Goal: Task Accomplishment & Management: Use online tool/utility

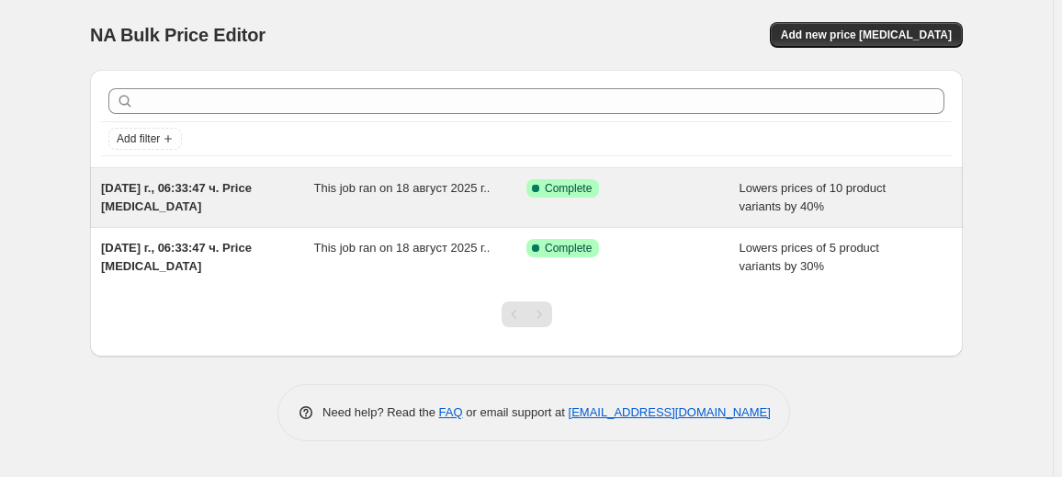
click at [511, 209] on div "This job ran on 18 август 2025 г.." at bounding box center [420, 197] width 213 height 37
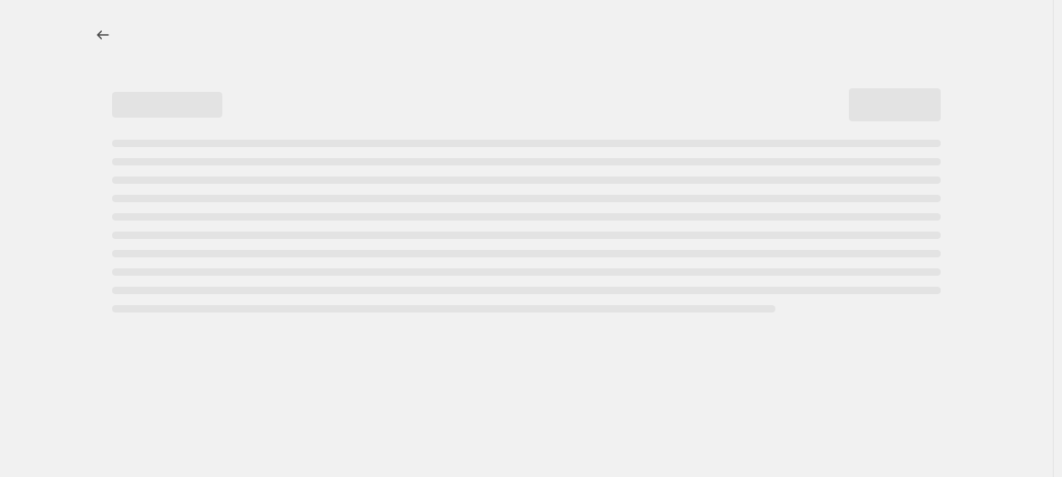
select select "percentage"
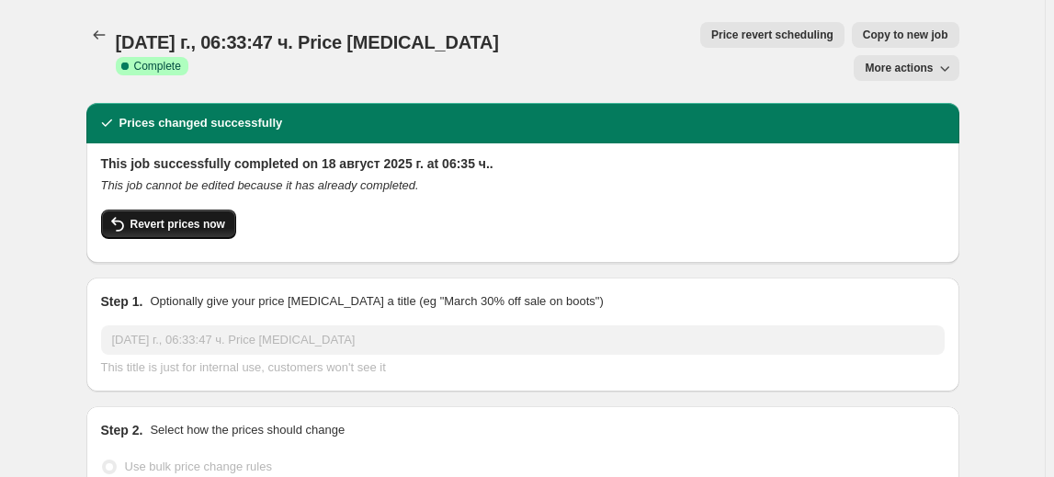
click at [196, 209] on button "Revert prices now" at bounding box center [168, 223] width 135 height 29
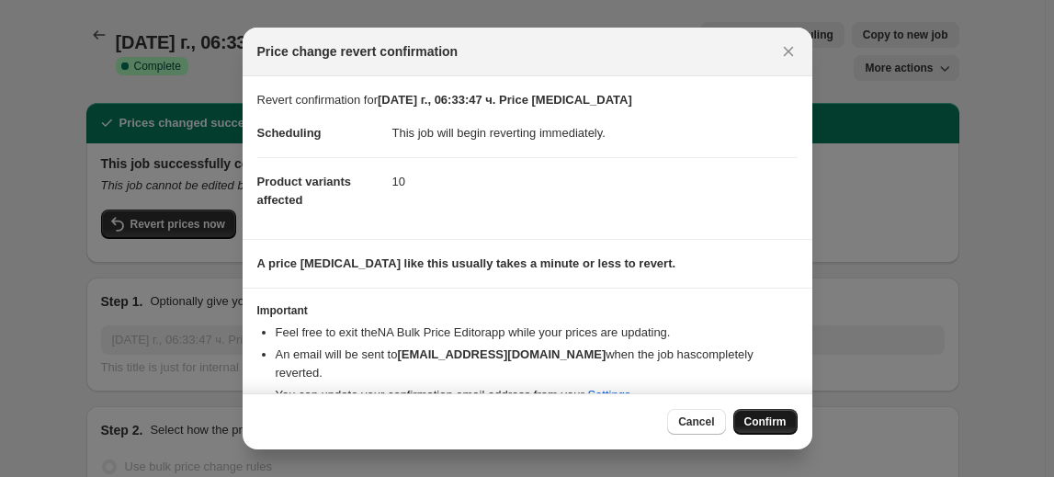
click at [745, 417] on span "Confirm" at bounding box center [765, 421] width 42 height 15
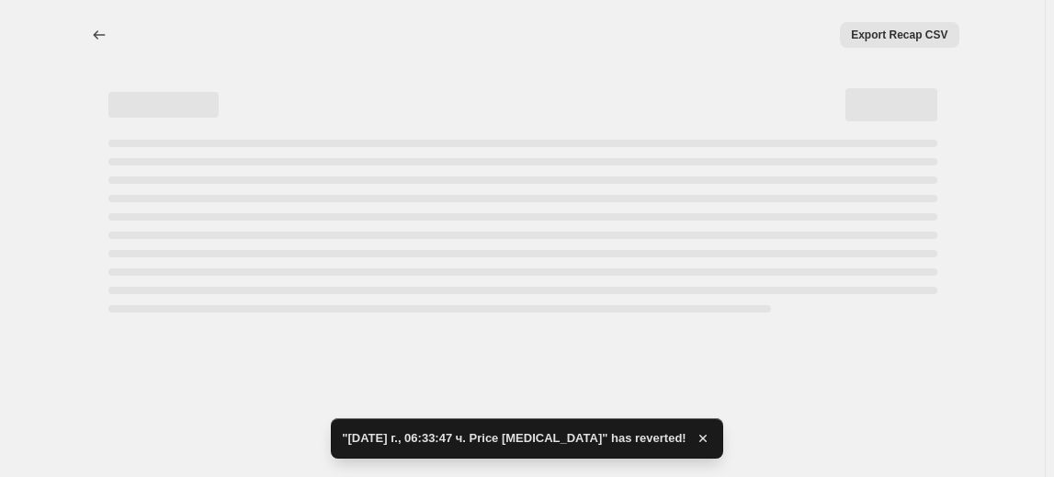
select select "percentage"
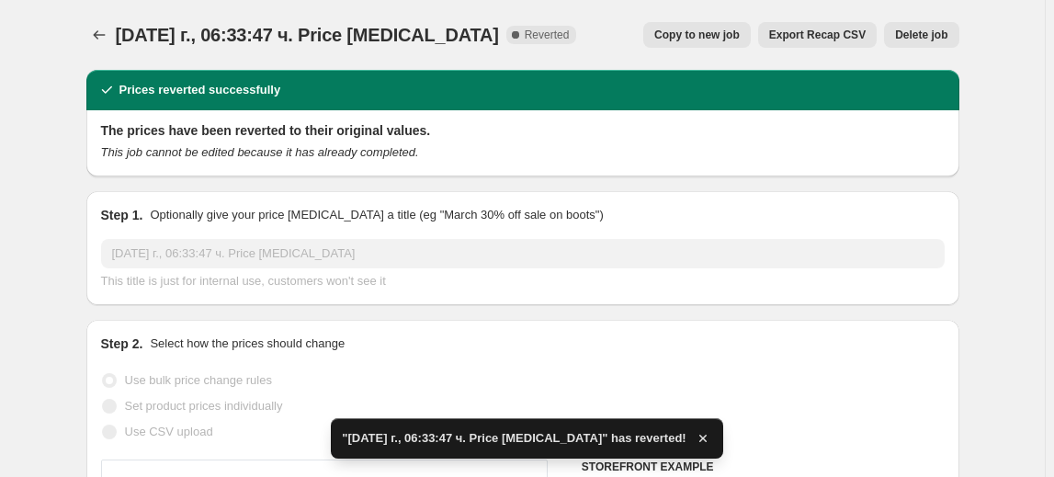
click at [939, 39] on span "Delete job" at bounding box center [921, 35] width 52 height 15
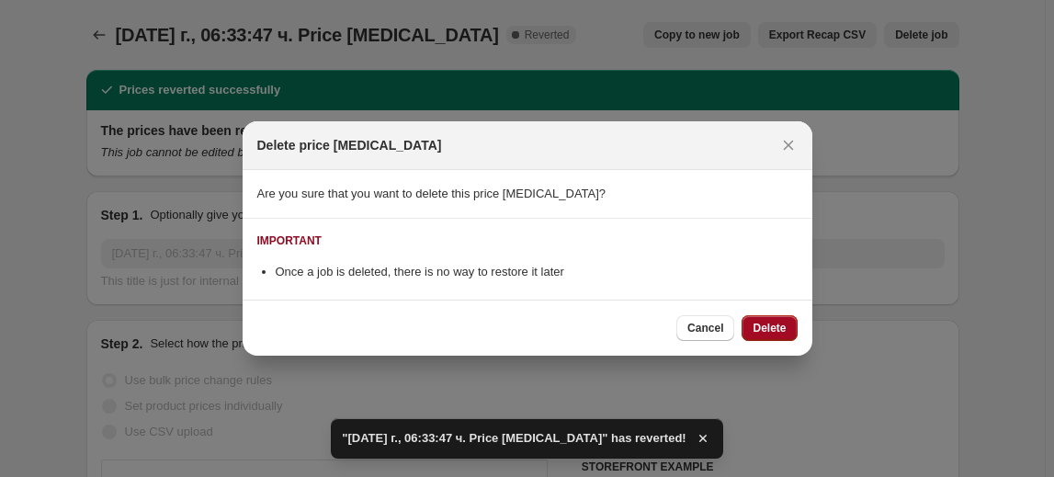
click at [776, 321] on span "Delete" at bounding box center [768, 328] width 33 height 15
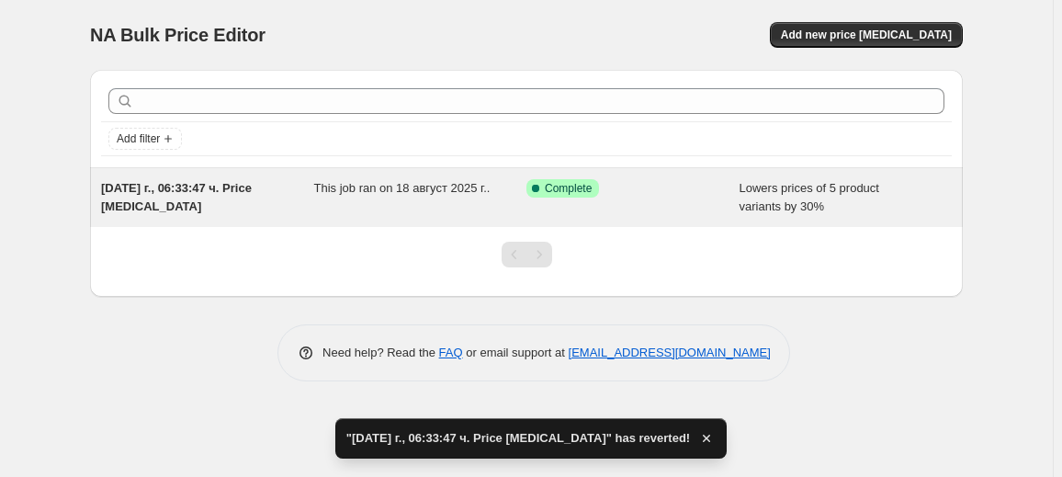
click at [488, 202] on div "This job ran on 18 август 2025 г.." at bounding box center [420, 197] width 213 height 37
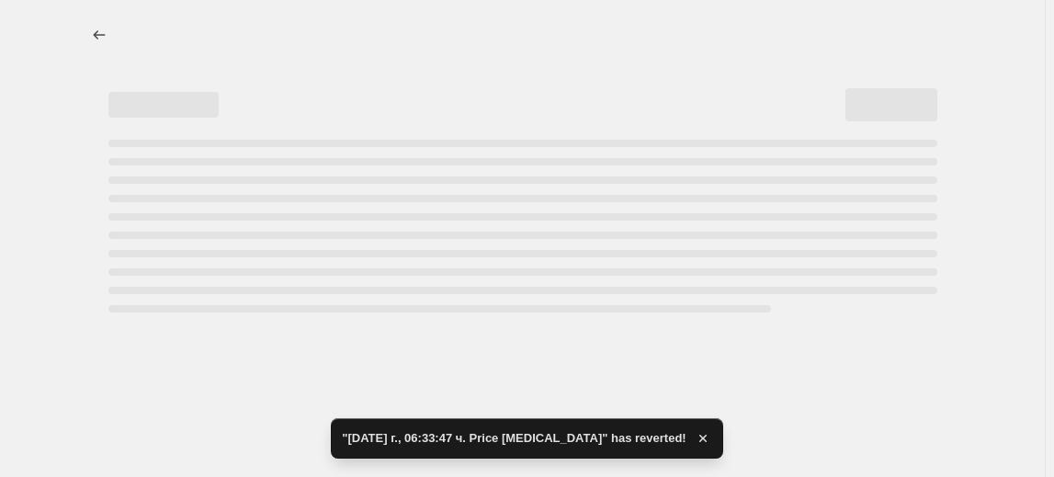
select select "percentage"
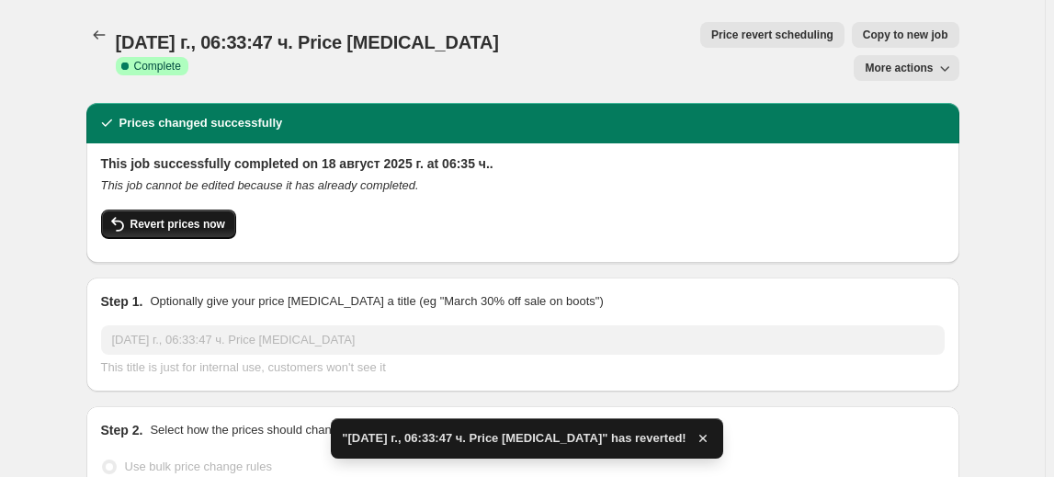
click at [184, 217] on span "Revert prices now" at bounding box center [177, 224] width 95 height 15
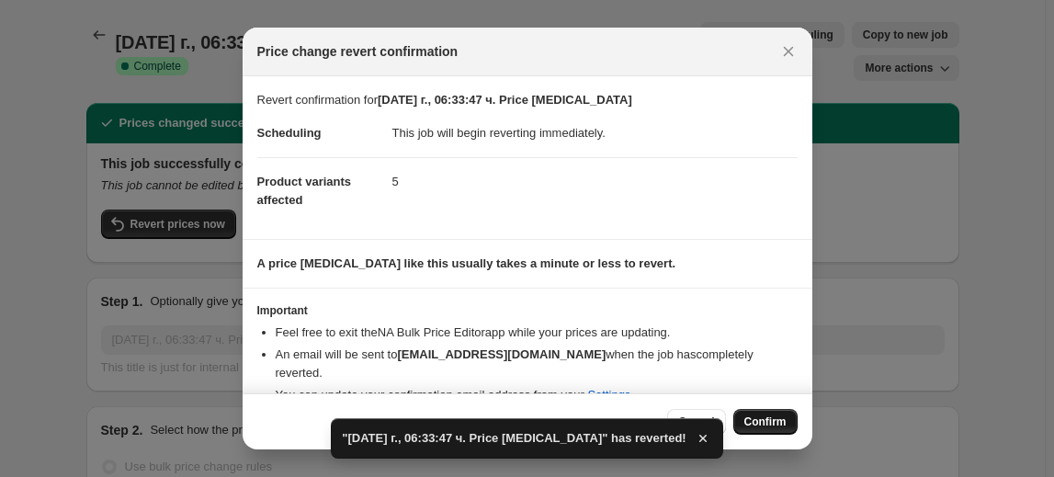
click at [753, 413] on button "Confirm" at bounding box center [765, 422] width 64 height 26
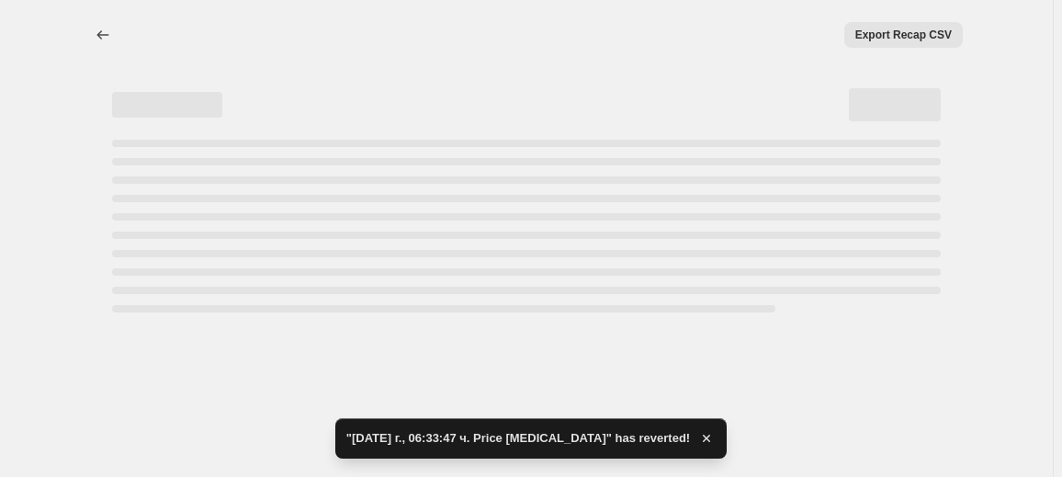
select select "percentage"
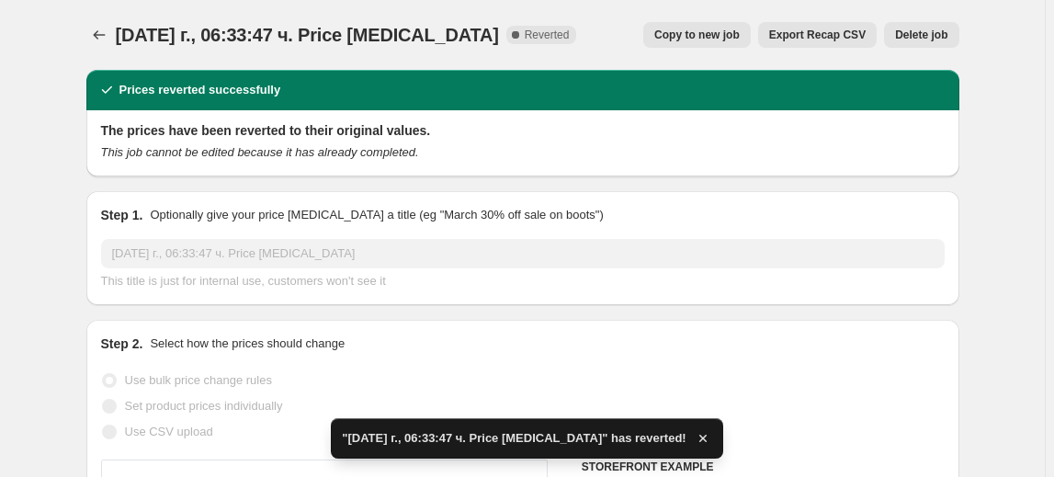
click at [931, 32] on span "Delete job" at bounding box center [921, 35] width 52 height 15
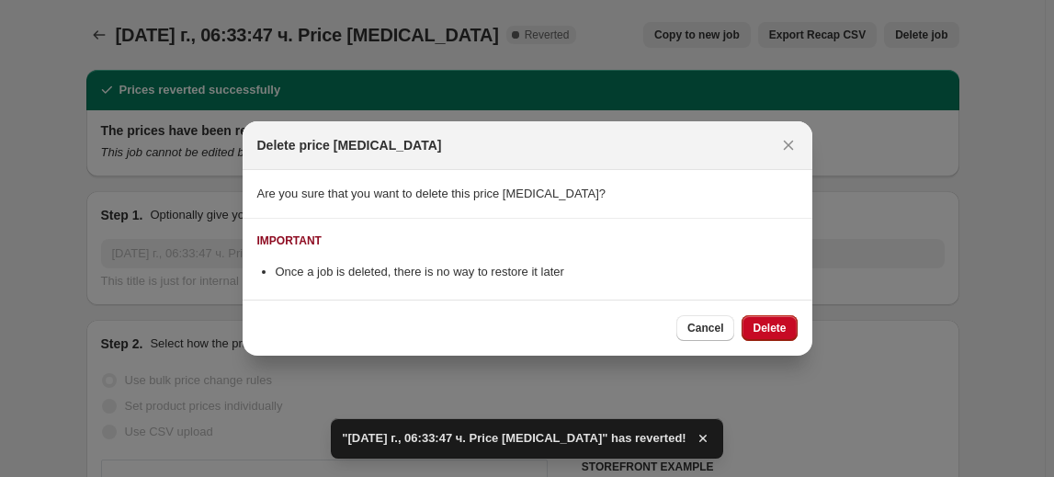
drag, startPoint x: 785, startPoint y: 334, endPoint x: 784, endPoint y: 323, distance: 11.2
click at [784, 334] on span "Delete" at bounding box center [768, 328] width 33 height 15
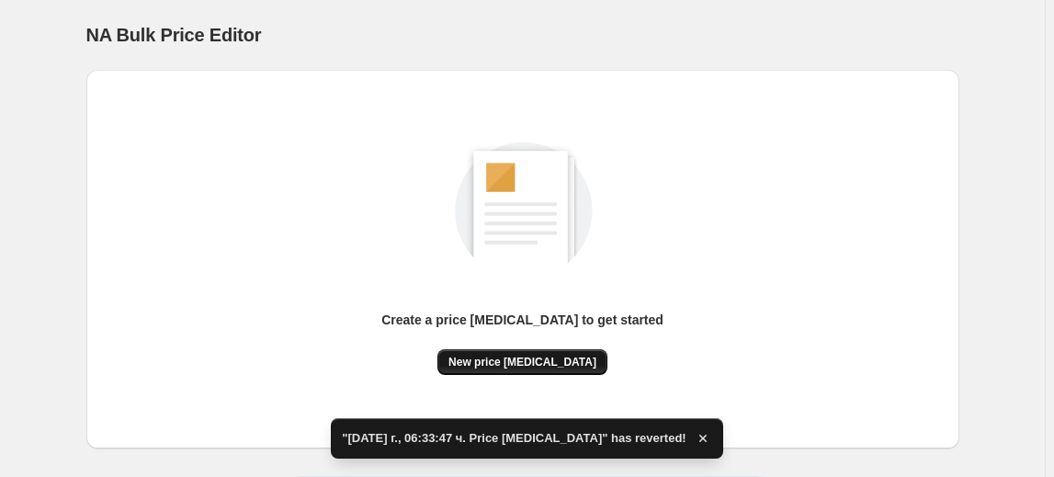
click at [539, 356] on span "New price change job" at bounding box center [522, 362] width 148 height 15
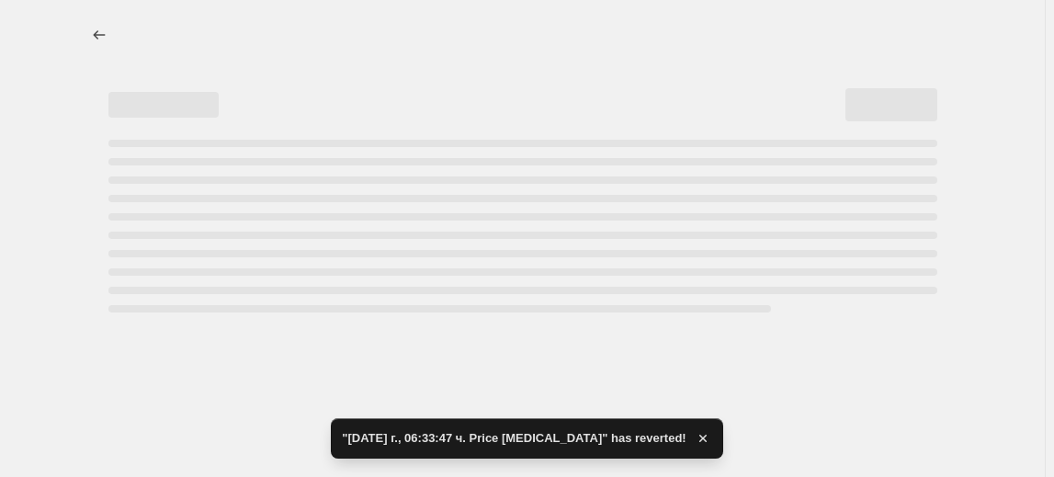
select select "percentage"
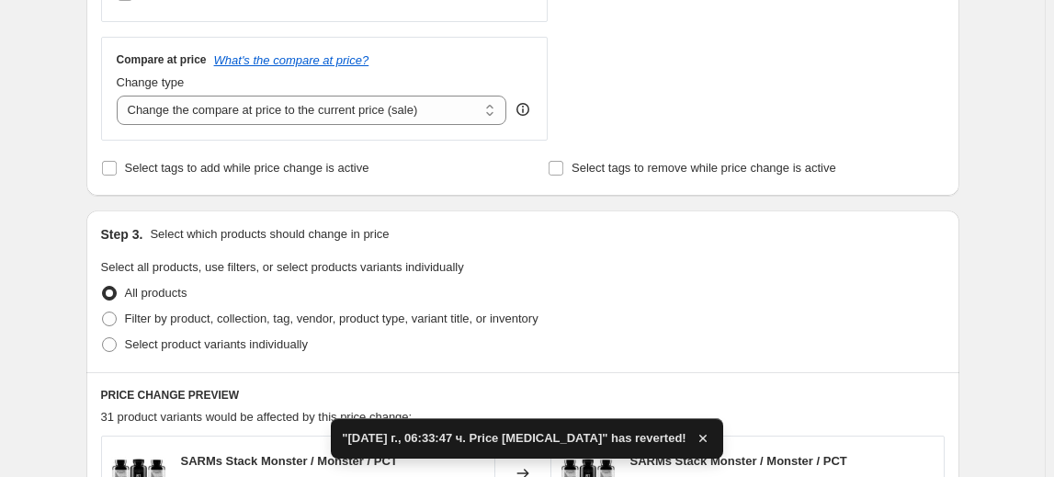
scroll to position [668, 0]
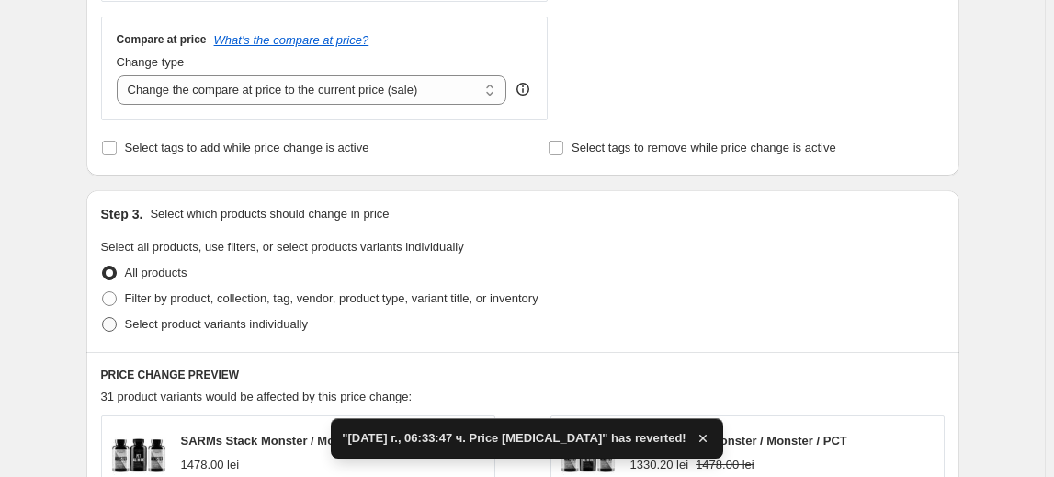
click at [240, 324] on span "Select product variants individually" at bounding box center [216, 324] width 183 height 14
click at [103, 318] on input "Select product variants individually" at bounding box center [102, 317] width 1 height 1
radio input "true"
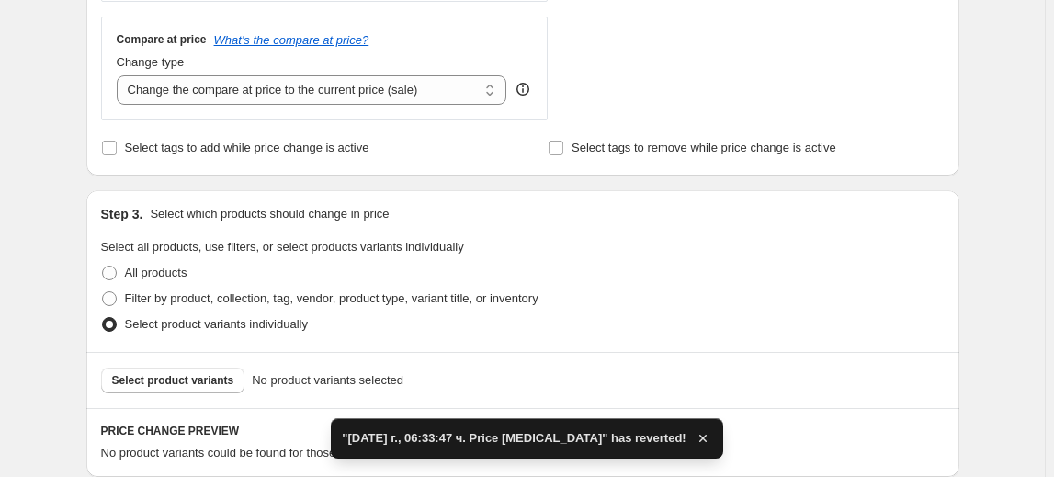
click at [180, 374] on span "Select product variants" at bounding box center [173, 380] width 122 height 15
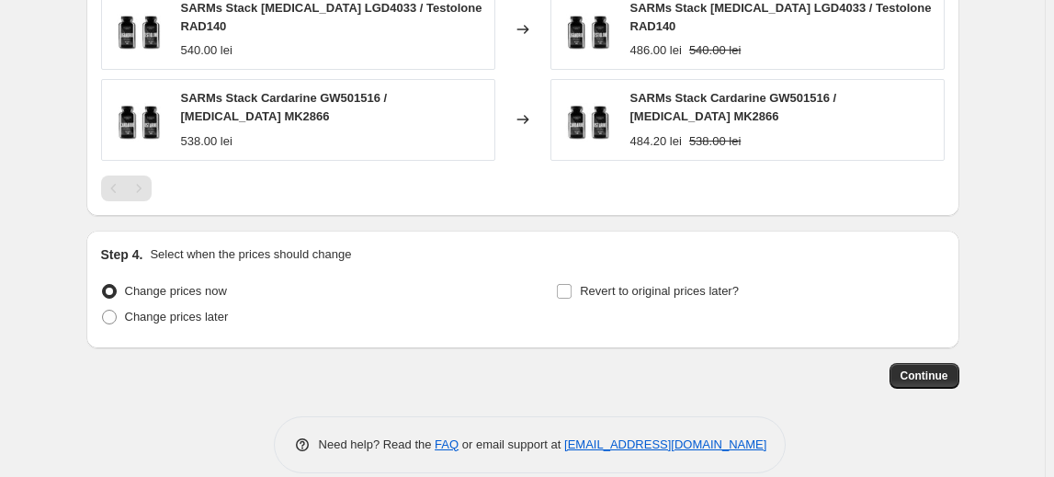
scroll to position [1417, 0]
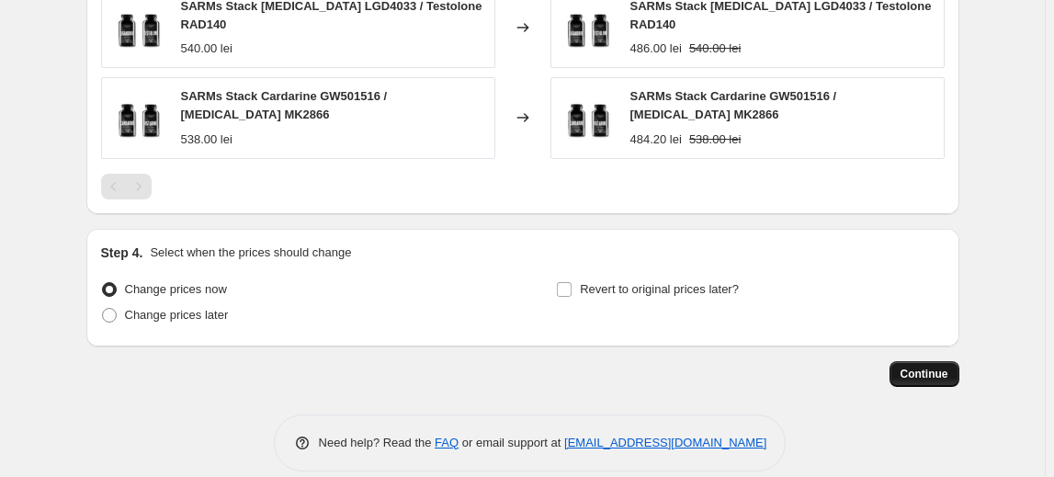
click at [923, 367] on span "Continue" at bounding box center [924, 374] width 48 height 15
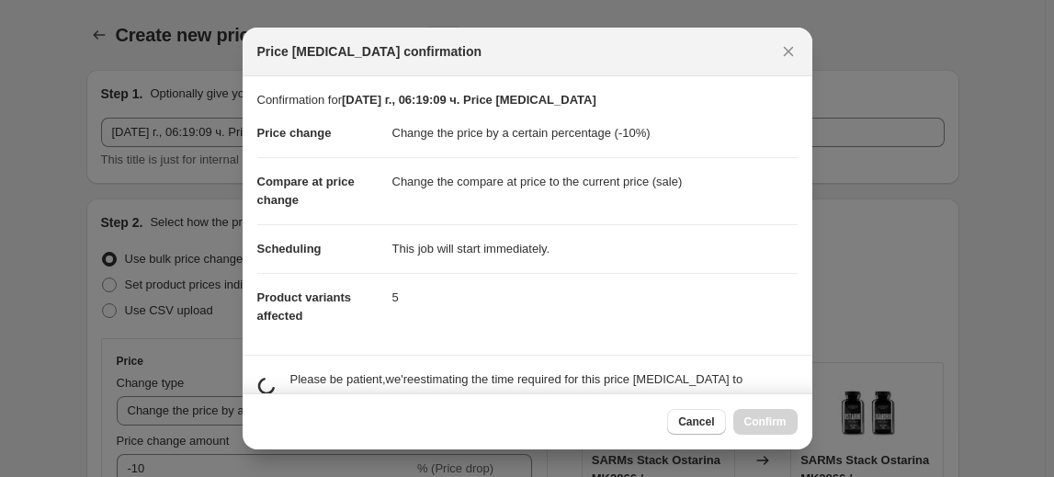
scroll to position [0, 0]
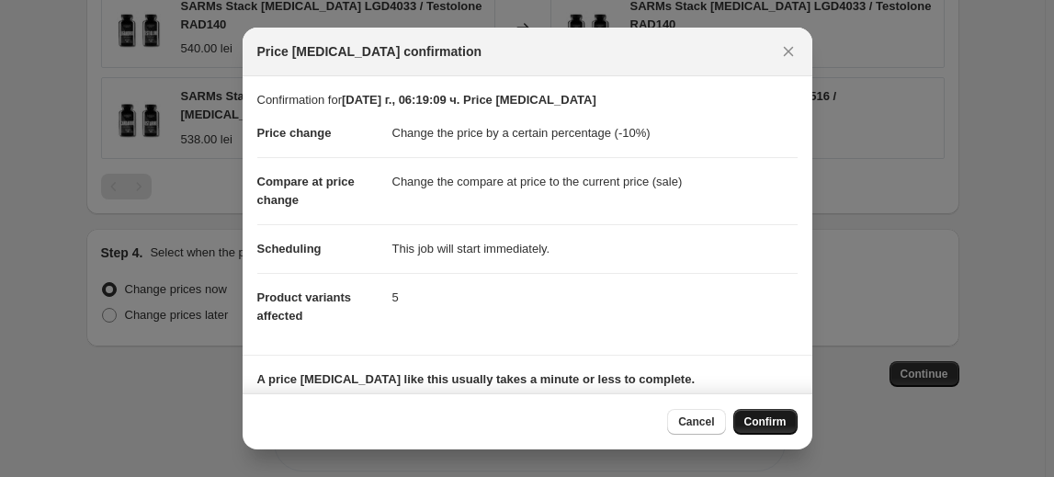
click at [763, 414] on button "Confirm" at bounding box center [765, 422] width 64 height 26
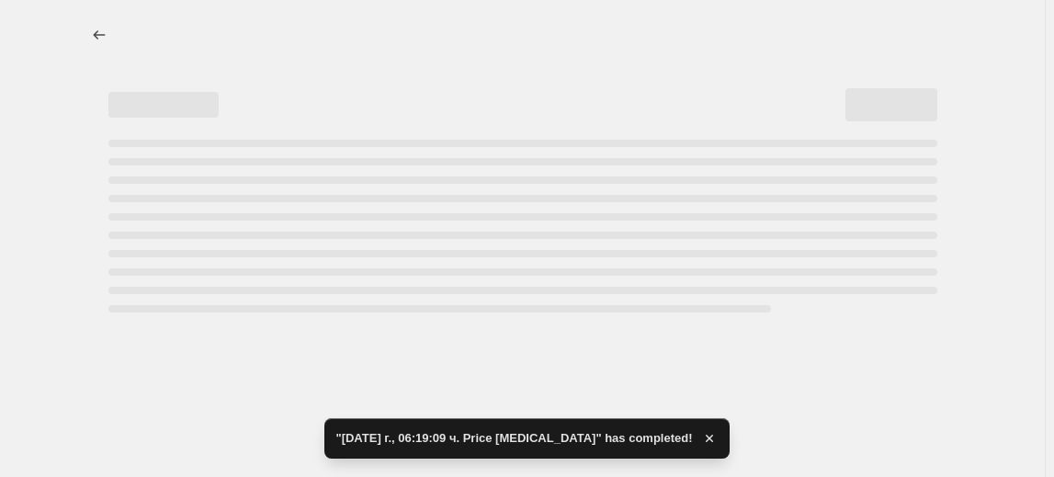
select select "percentage"
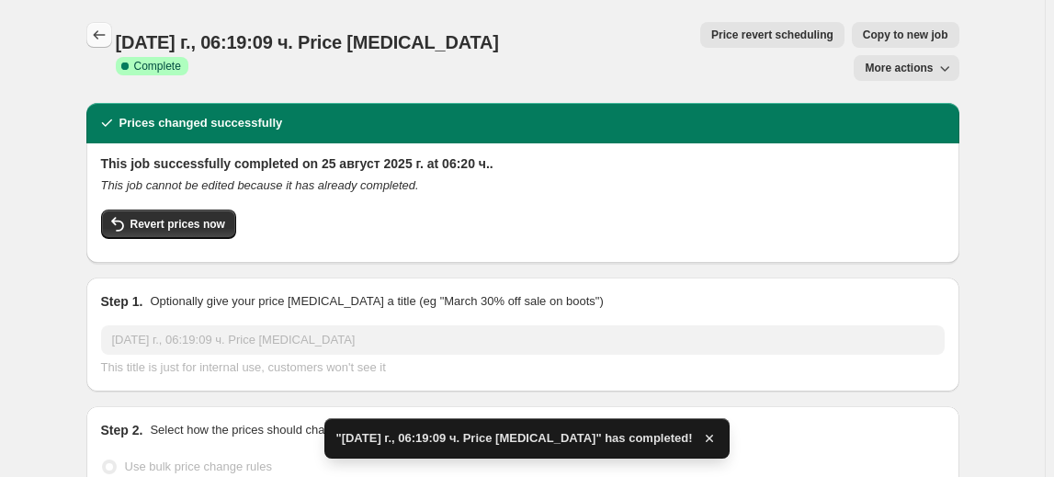
click at [96, 35] on icon "Price change jobs" at bounding box center [99, 35] width 18 height 18
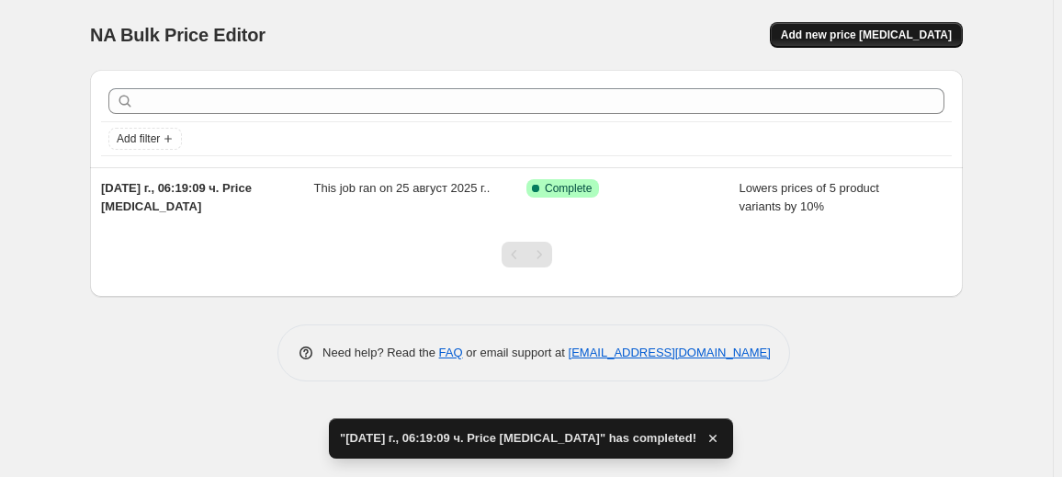
click at [860, 39] on span "Add new price change job" at bounding box center [866, 35] width 171 height 15
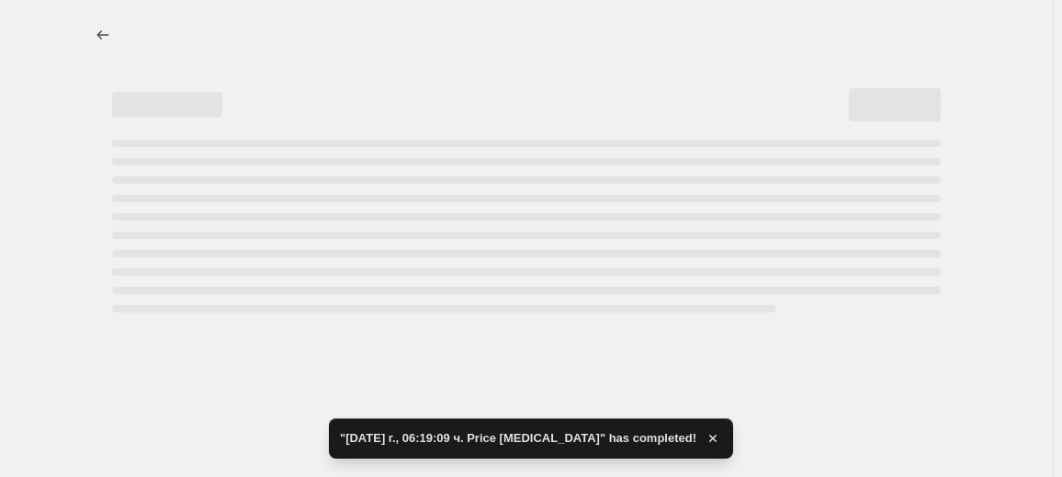
select select "percentage"
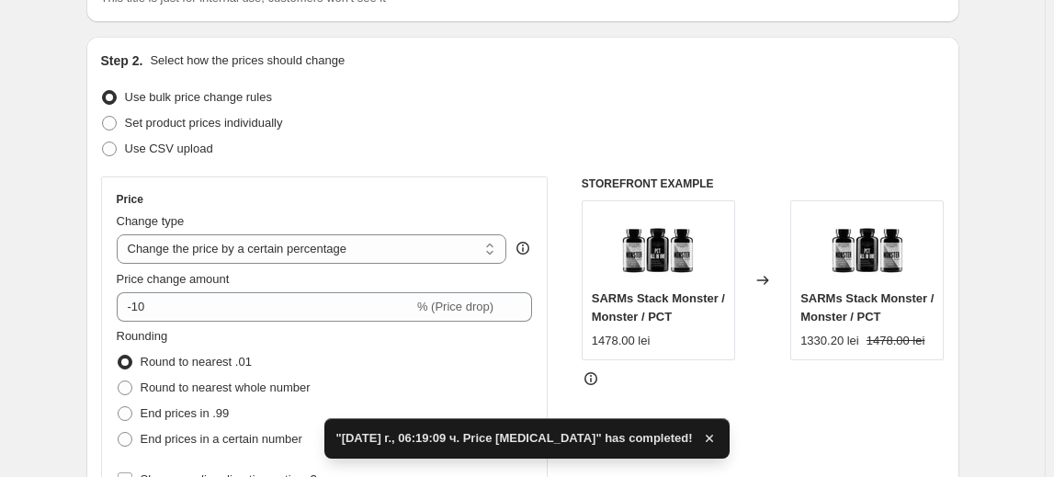
scroll to position [166, 0]
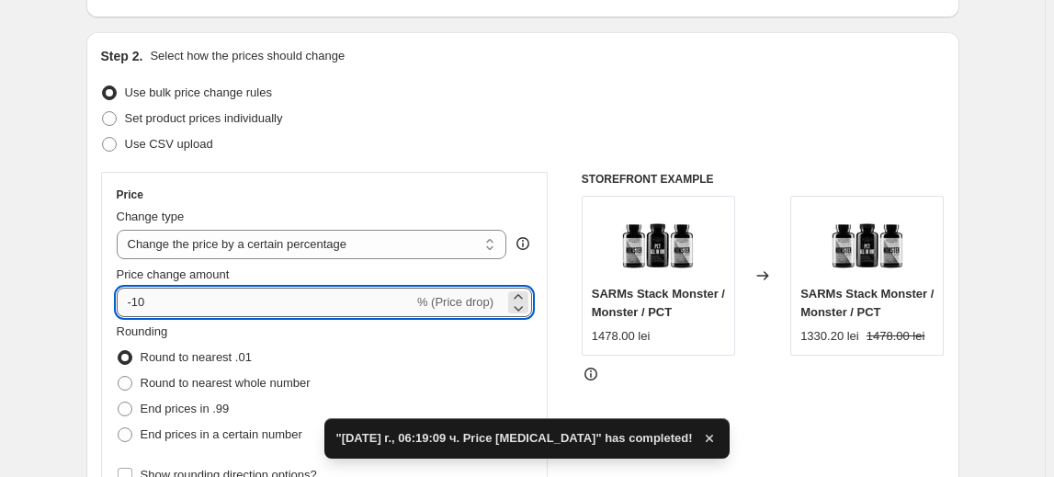
click at [140, 288] on input "-10" at bounding box center [265, 302] width 297 height 29
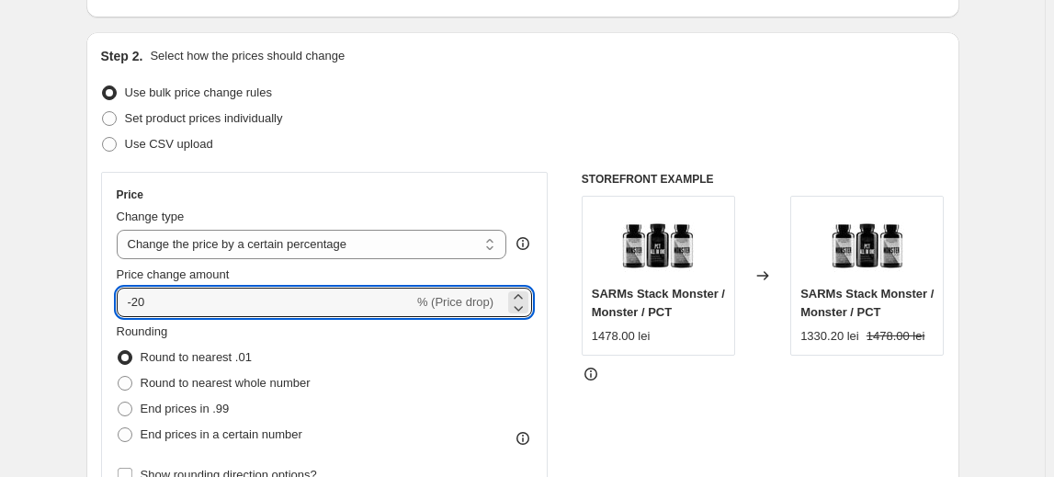
type input "-20"
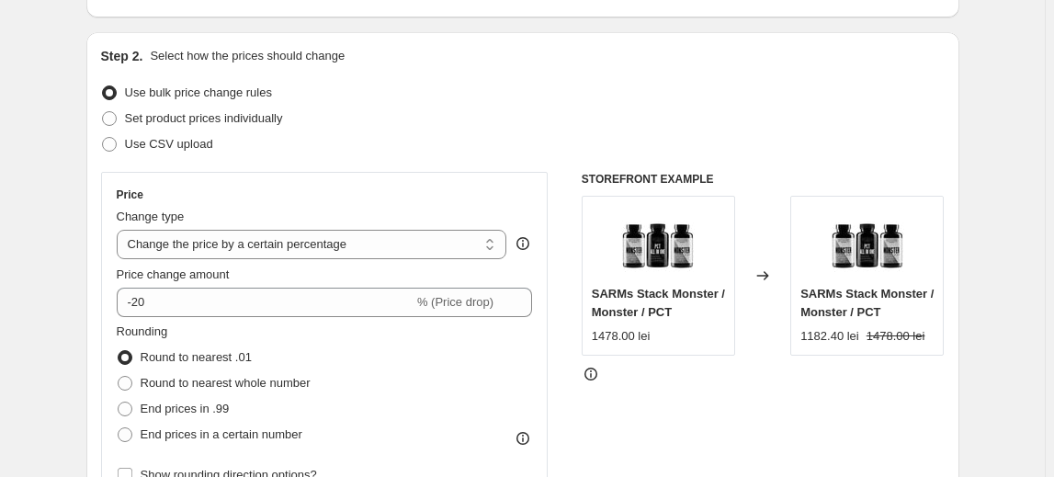
click at [240, 333] on fieldset "Rounding Round to nearest .01 Round to nearest whole number End prices in .99 E…" at bounding box center [214, 384] width 194 height 125
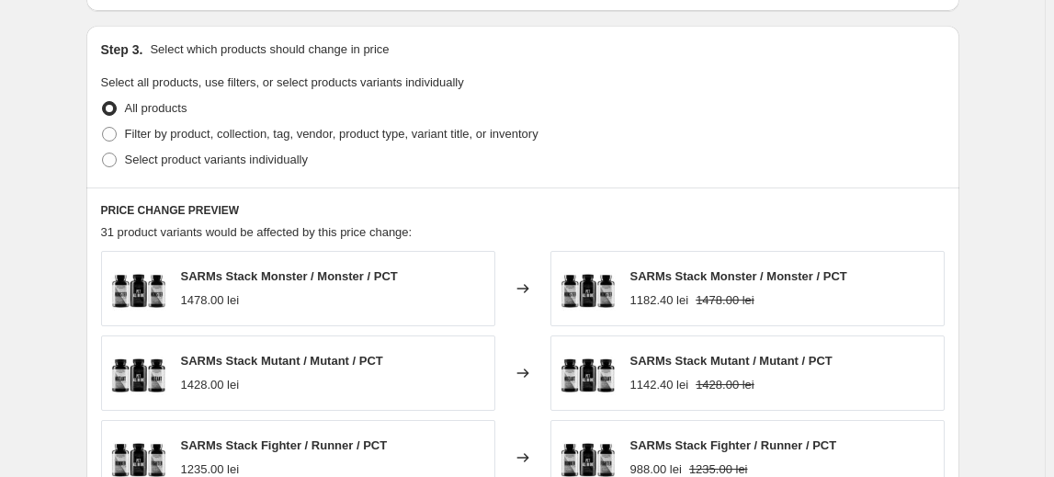
scroll to position [835, 0]
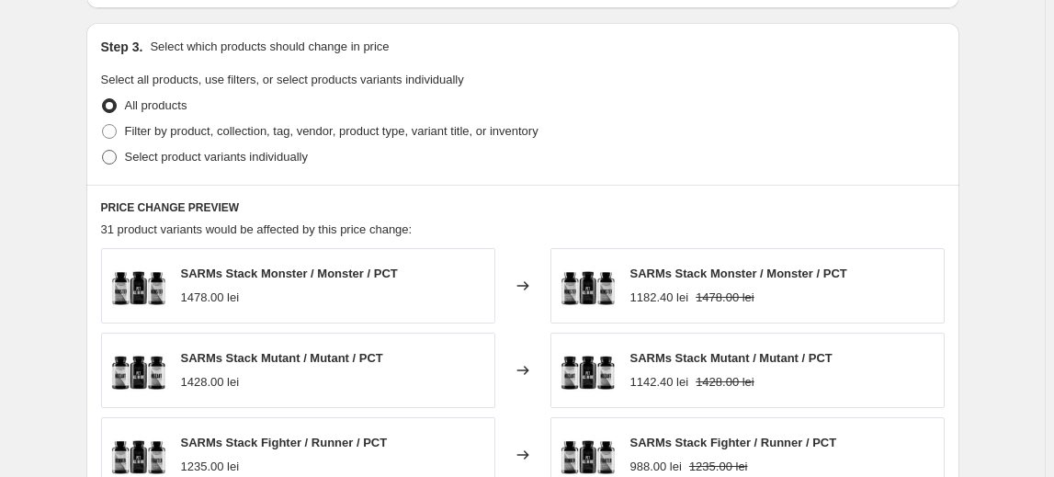
click at [259, 164] on span "Select product variants individually" at bounding box center [216, 157] width 183 height 18
click at [103, 151] on input "Select product variants individually" at bounding box center [102, 150] width 1 height 1
radio input "true"
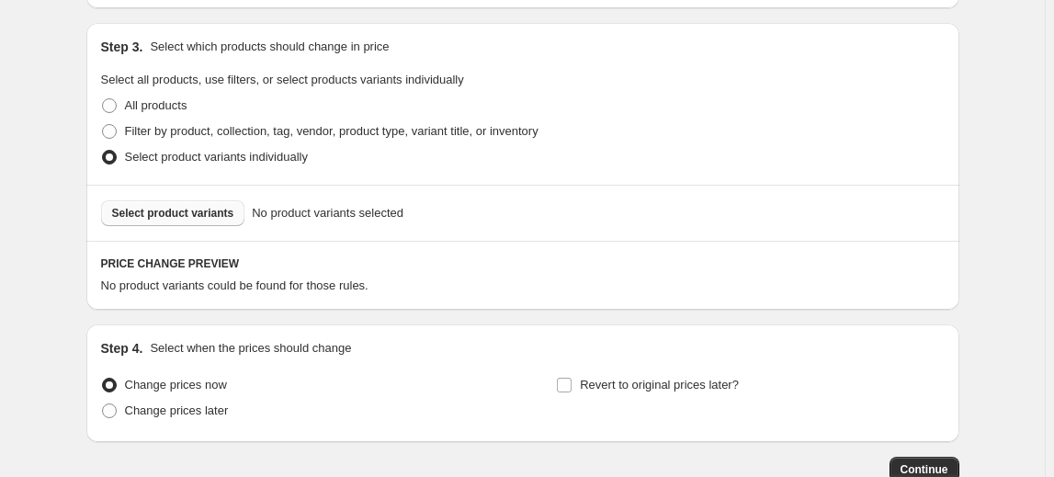
click at [188, 208] on span "Select product variants" at bounding box center [173, 213] width 122 height 15
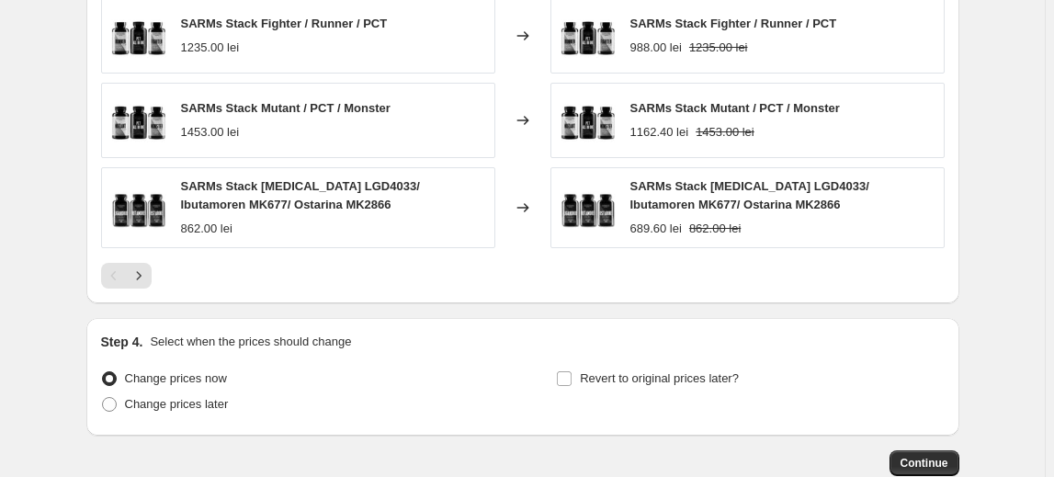
scroll to position [1336, 0]
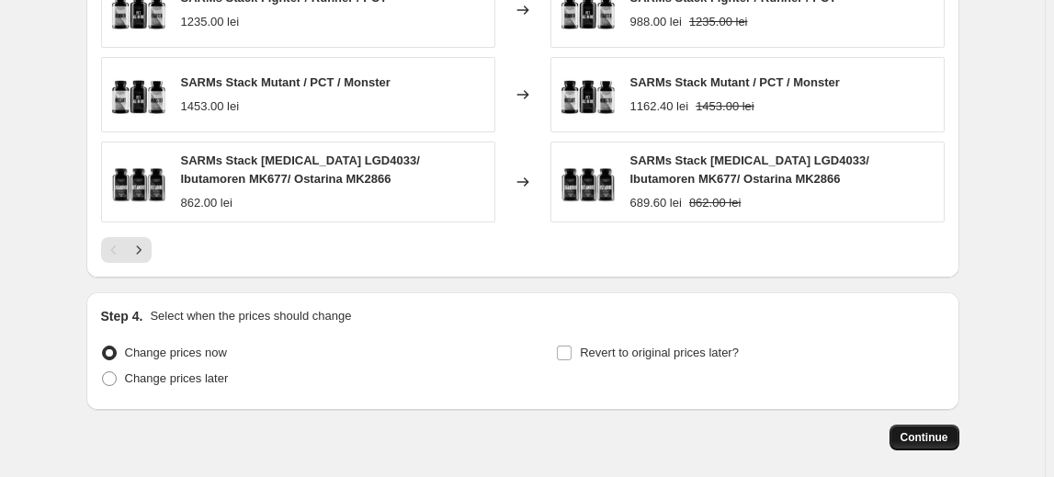
click at [918, 430] on span "Continue" at bounding box center [924, 437] width 48 height 15
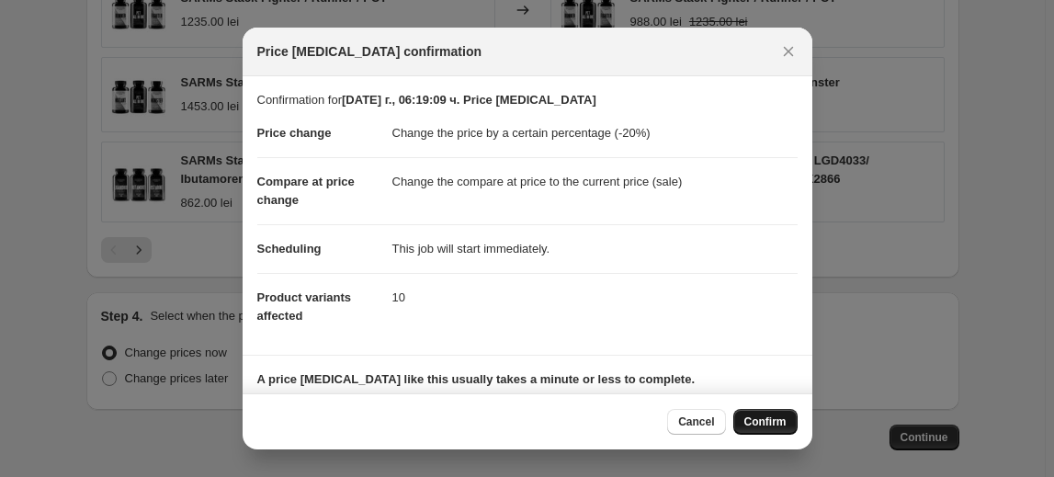
click at [748, 418] on span "Confirm" at bounding box center [765, 421] width 42 height 15
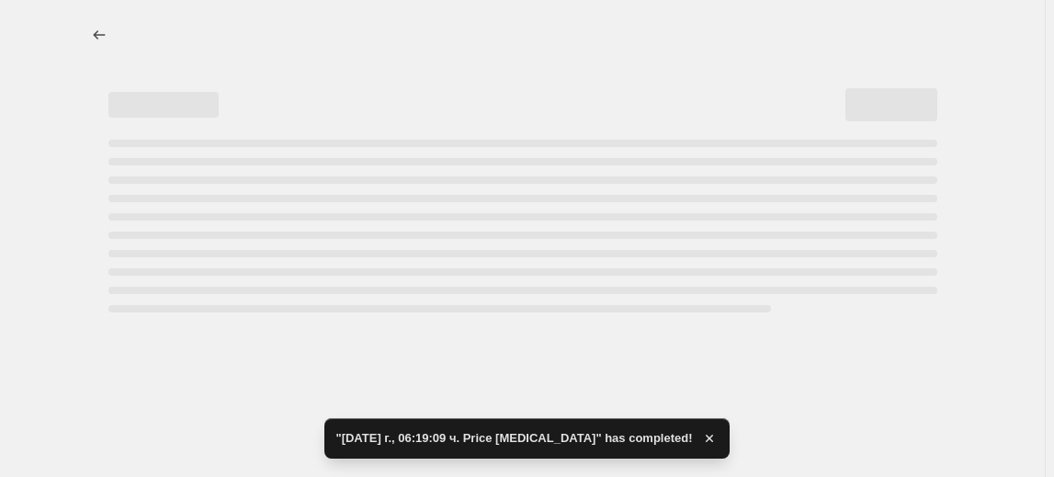
select select "percentage"
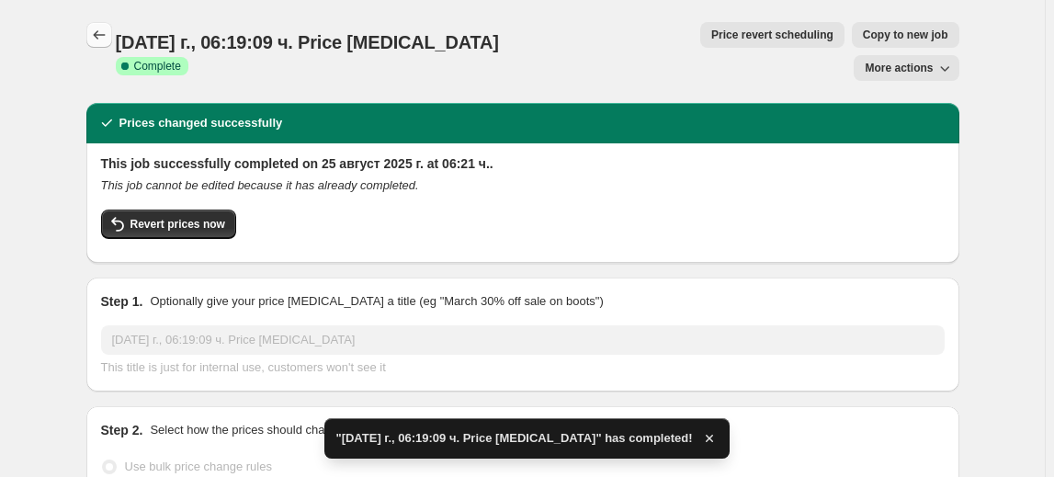
click at [97, 41] on icon "Price change jobs" at bounding box center [99, 35] width 18 height 18
